Goal: Task Accomplishment & Management: Manage account settings

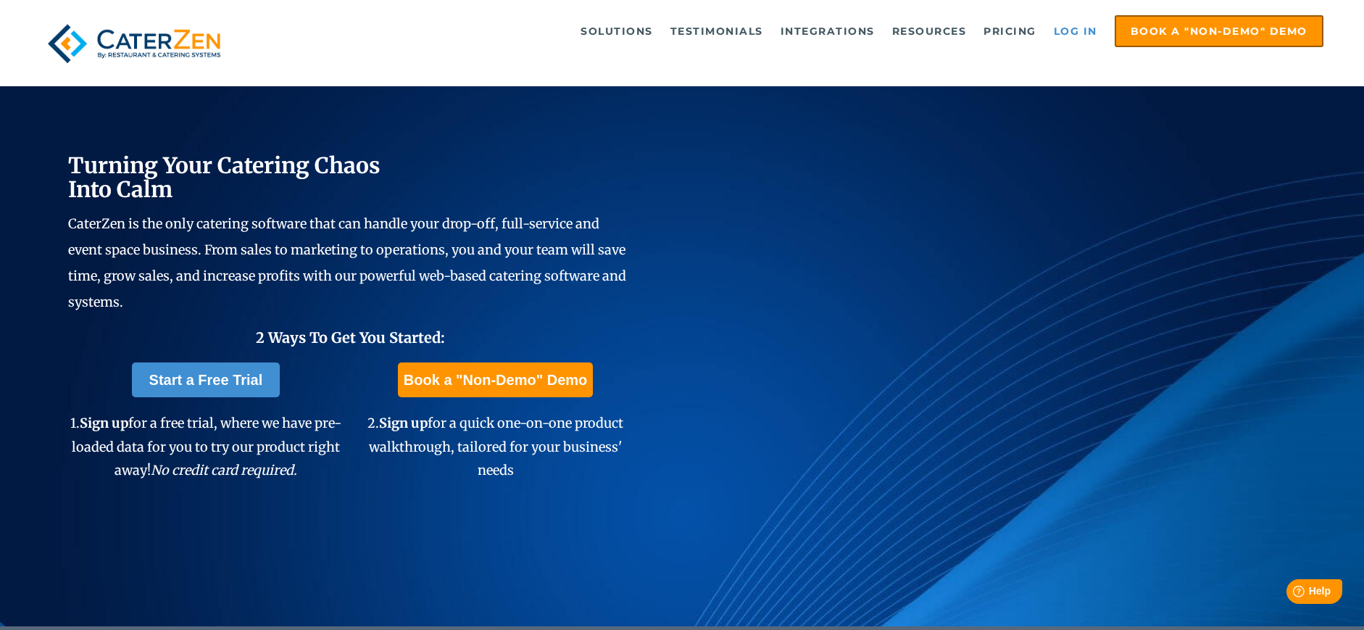
click at [1075, 33] on link "Log in" at bounding box center [1076, 31] width 58 height 29
click at [1058, 37] on link "Log in" at bounding box center [1076, 31] width 58 height 29
